Goal: Task Accomplishment & Management: Manage account settings

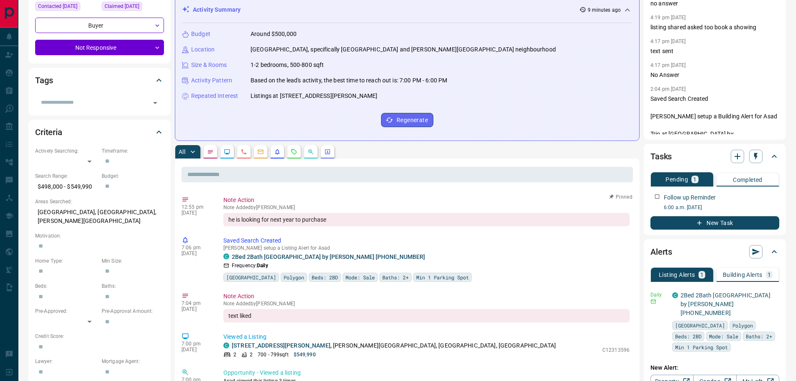
scroll to position [125, 0]
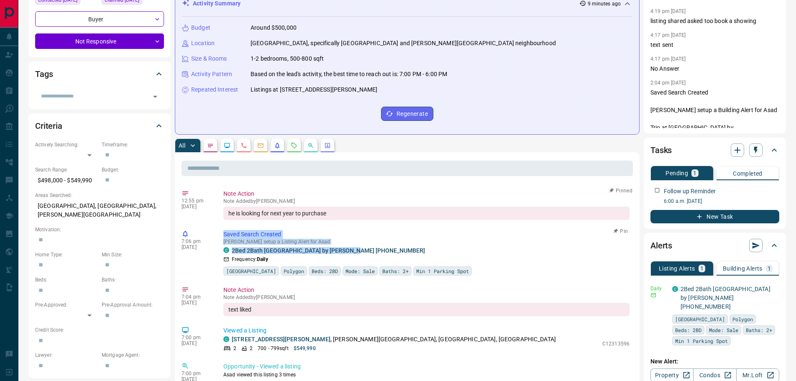
drag, startPoint x: 362, startPoint y: 250, endPoint x: 227, endPoint y: 230, distance: 136.2
click at [224, 230] on div "Saved Search Created [PERSON_NAME] setup a Listing Alert for Asad C 2Bed 2Bath …" at bounding box center [427, 253] width 409 height 46
copy div "Saved Search Created [PERSON_NAME] setup a Listing Alert for Asad C 2Bed 2Bath …"
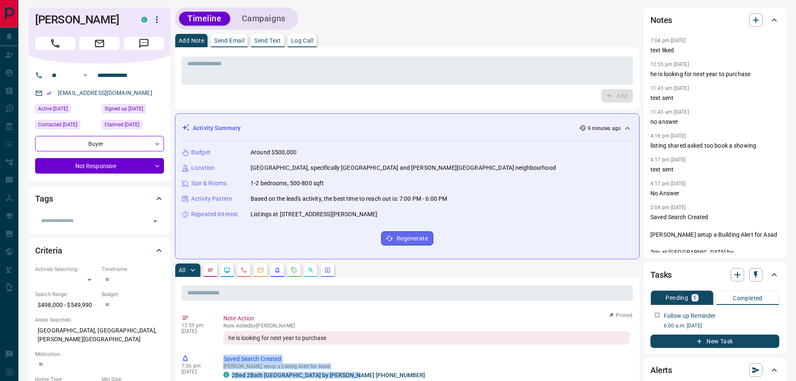
scroll to position [0, 0]
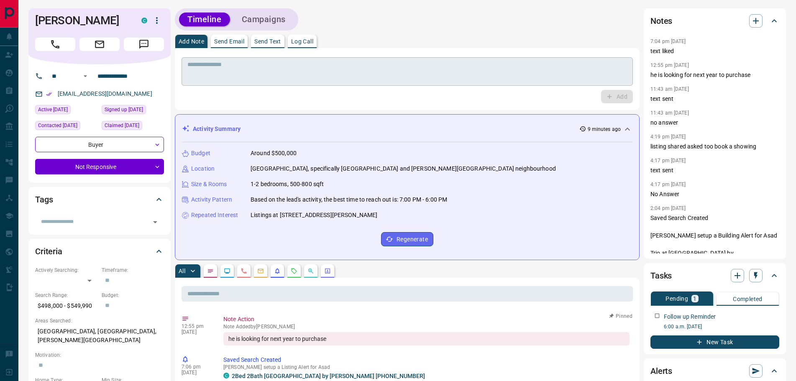
click at [243, 78] on textarea at bounding box center [406, 71] width 439 height 21
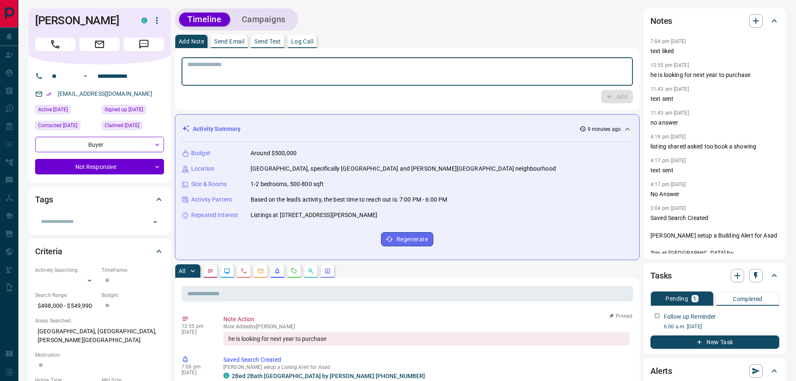
paste textarea "**********"
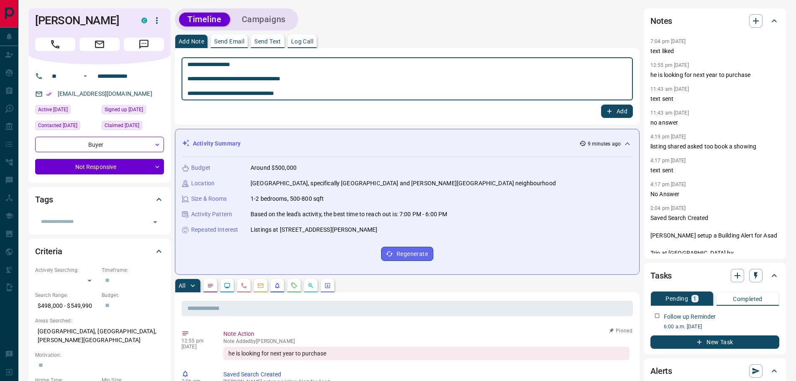
type textarea "**********"
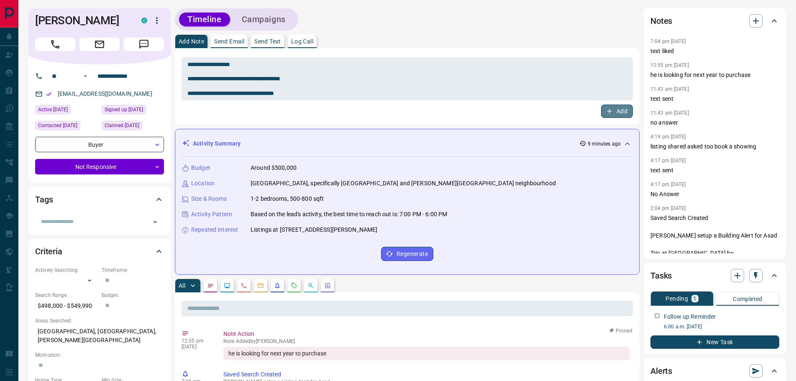
drag, startPoint x: 608, startPoint y: 107, endPoint x: 379, endPoint y: 121, distance: 229.1
click at [606, 107] on icon "button" at bounding box center [609, 111] width 8 height 8
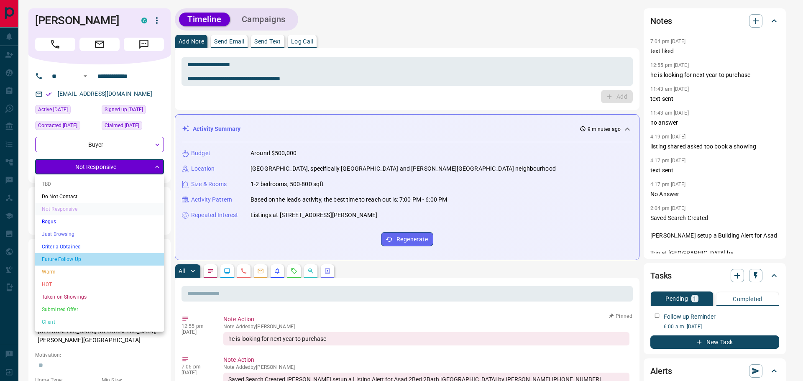
click at [60, 257] on li "Future Follow Up" at bounding box center [99, 259] width 129 height 13
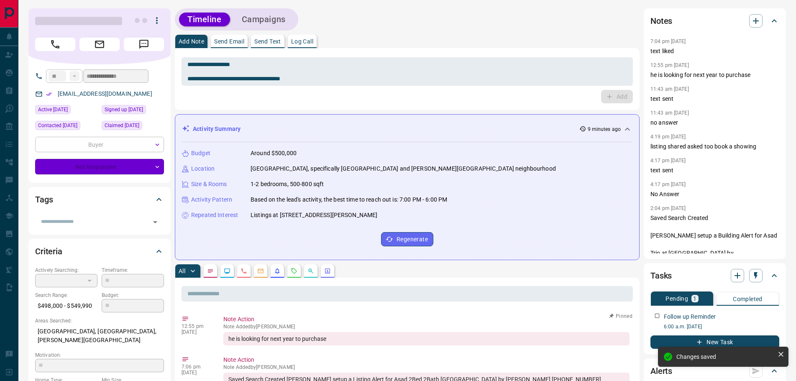
type input "*"
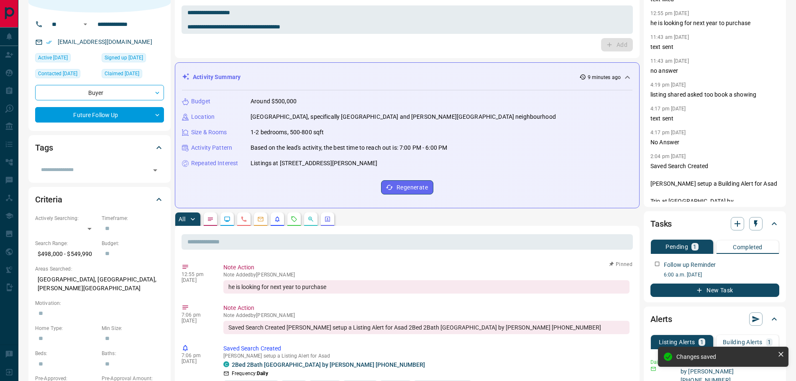
scroll to position [125, 0]
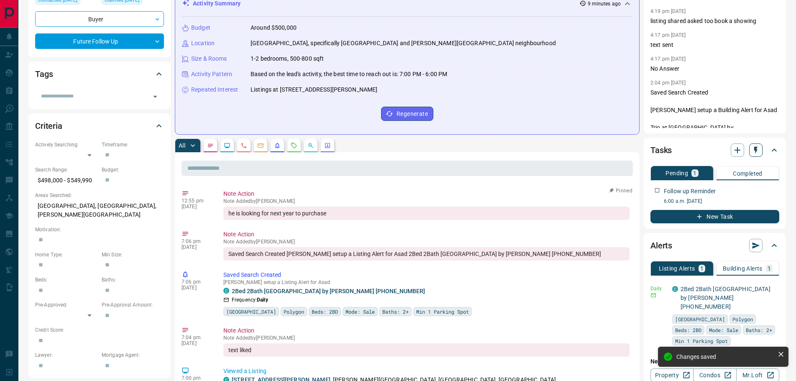
click at [754, 149] on icon "button" at bounding box center [755, 150] width 3 height 7
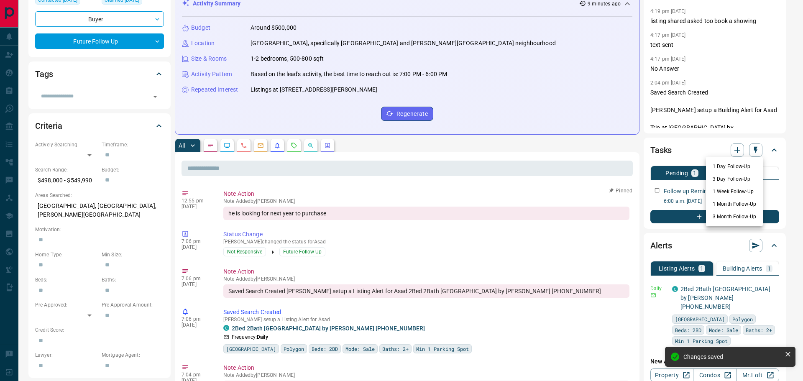
click at [717, 190] on li "1 Week Follow-Up" at bounding box center [734, 191] width 57 height 13
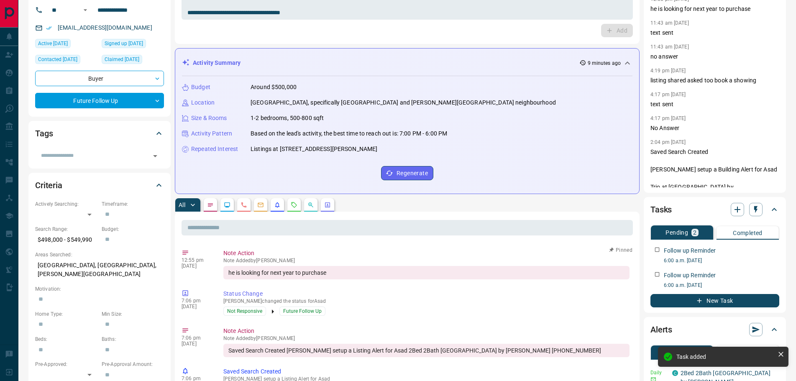
scroll to position [0, 0]
